Goal: Complete application form: Complete application form

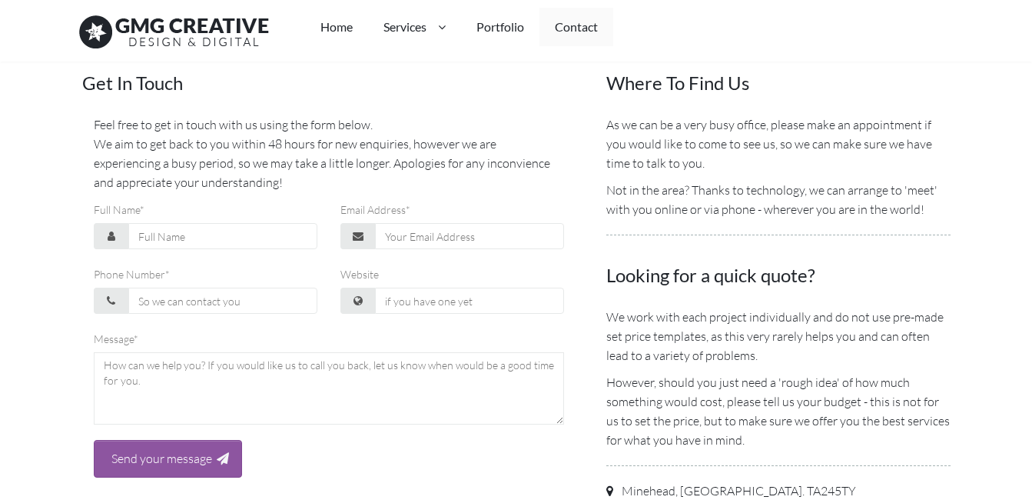
scroll to position [384, 0]
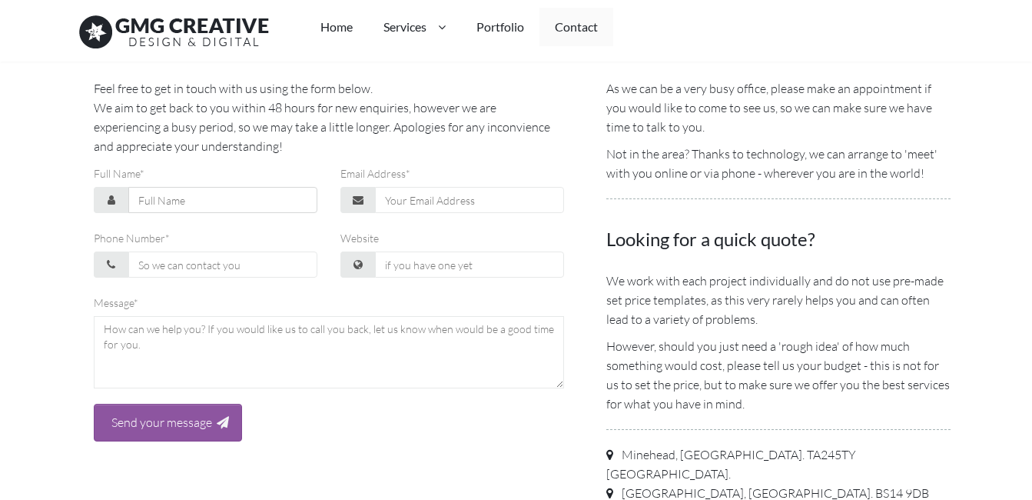
click at [143, 203] on input "Full Name*" at bounding box center [222, 200] width 189 height 26
type input "[PERSON_NAME]"
type input "[EMAIL_ADDRESS][DOMAIN_NAME]"
type input "[PHONE_NUMBER]"
type input "[URL][DOMAIN_NAME]"
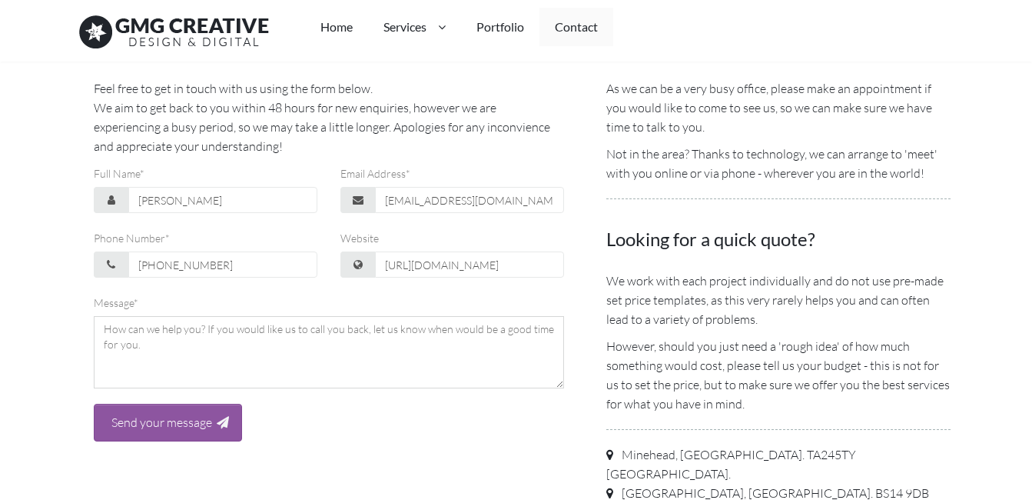
click at [131, 340] on textarea at bounding box center [329, 352] width 471 height 72
paste textarea "Hello, We are offering 15 Hours of FREE Website Maintenance (worth about USD 30…"
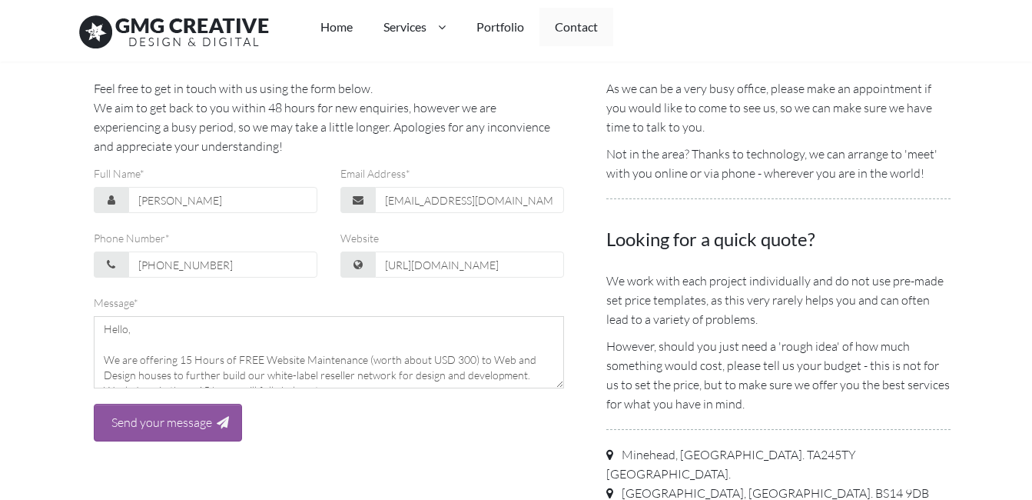
scroll to position [224, 0]
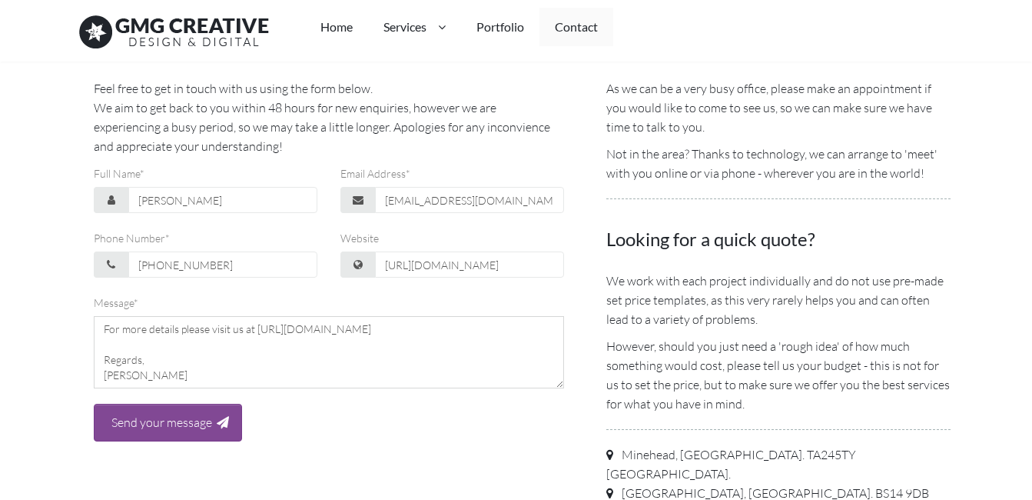
type textarea "Hello, We are offering 15 Hours of FREE Website Maintenance (worth about USD 30…"
click at [174, 423] on input "Send your message" at bounding box center [162, 422] width 110 height 21
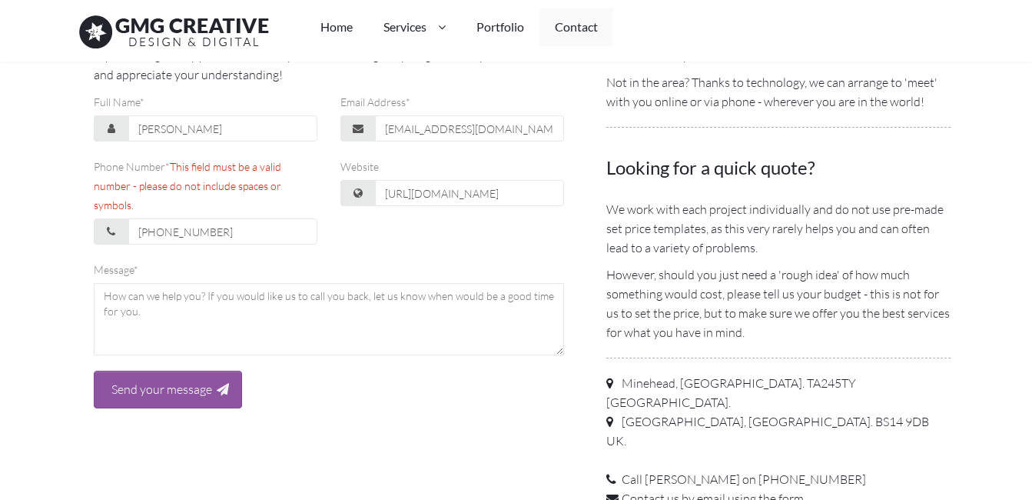
scroll to position [538, 0]
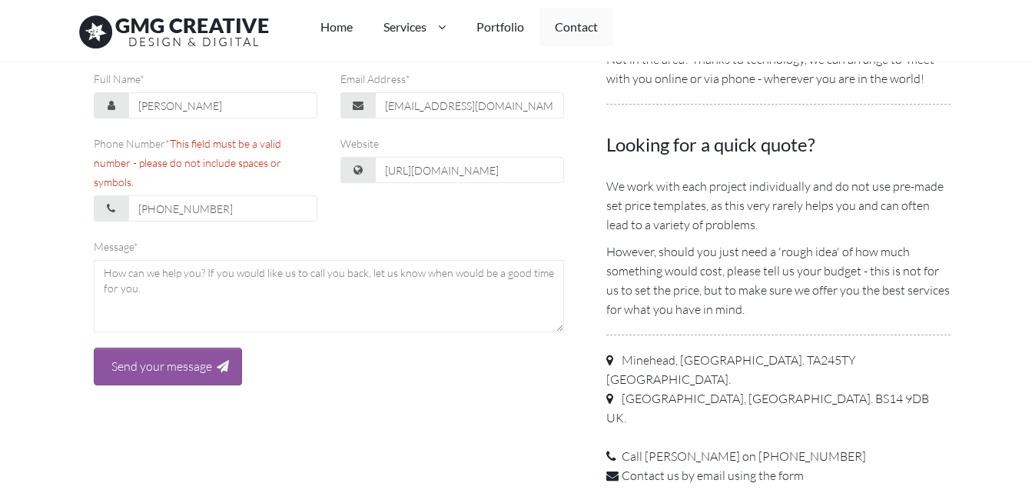
click at [237, 144] on span "This field must be a valid number - please do not include spaces or symbols." at bounding box center [188, 162] width 188 height 51
click at [237, 195] on input "[PHONE_NUMBER]" at bounding box center [222, 208] width 189 height 26
drag, startPoint x: 154, startPoint y: 209, endPoint x: 131, endPoint y: 205, distance: 24.1
click at [131, 205] on input "[PHONE_NUMBER]" at bounding box center [222, 208] width 189 height 26
type input "33400 73326"
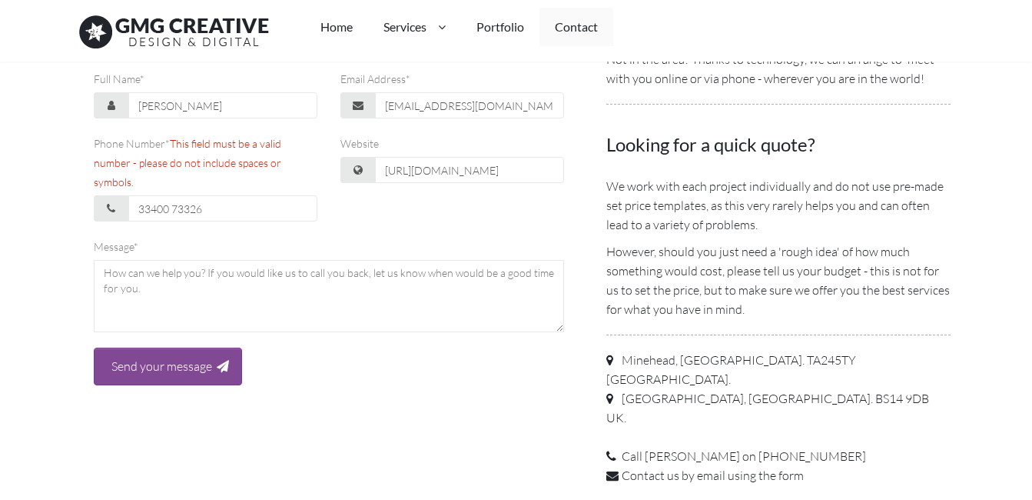
click at [164, 373] on input "Send your message" at bounding box center [162, 366] width 110 height 21
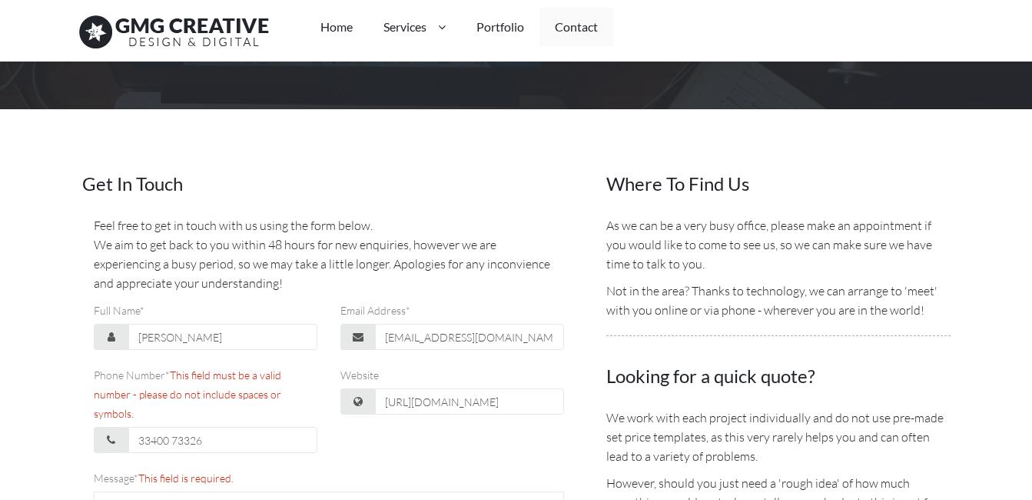
scroll to position [307, 0]
